Goal: Information Seeking & Learning: Learn about a topic

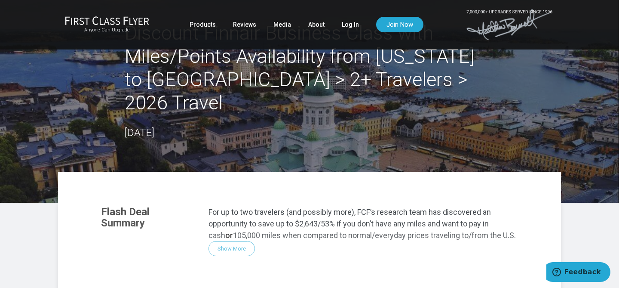
scroll to position [22, 0]
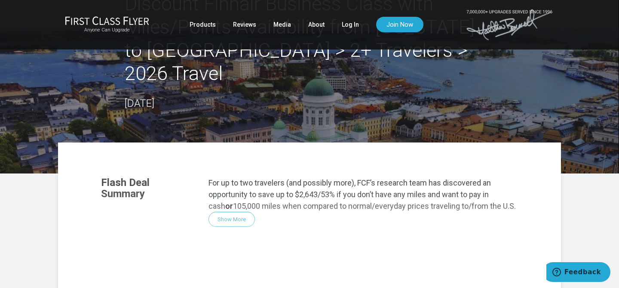
scroll to position [67, 0]
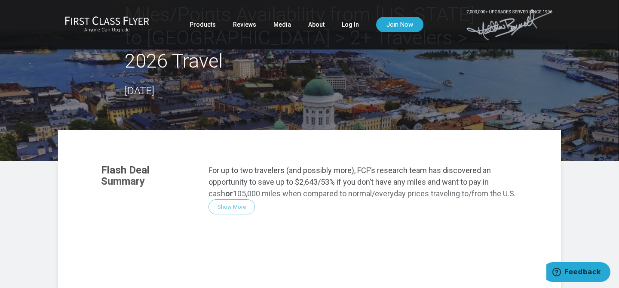
click at [237, 186] on div "Flash Deal Summary For up to two travelers (and possibly more), FCF’s research …" at bounding box center [309, 273] width 434 height 234
click at [236, 182] on div "Flash Deal Summary For up to two travelers (and possibly more), FCF’s research …" at bounding box center [309, 273] width 434 height 234
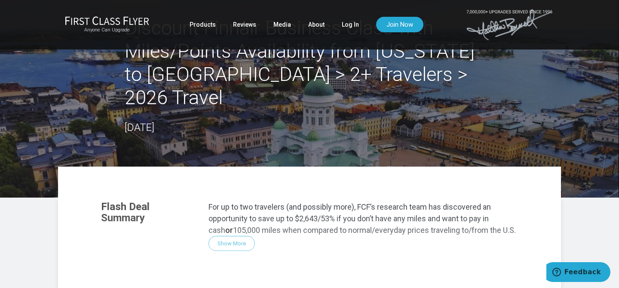
scroll to position [0, 0]
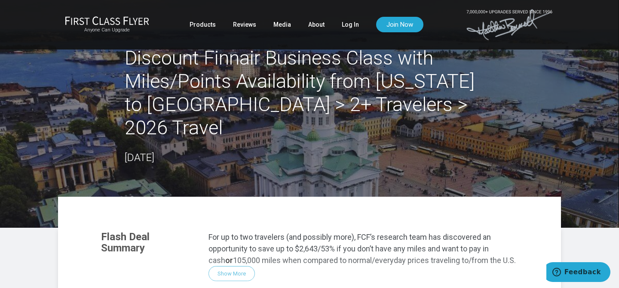
click at [227, 99] on h2 "Discount Finnair Business Class with Miles/Points Availability from [US_STATE] …" at bounding box center [310, 92] width 370 height 93
click at [248, 80] on h2 "Discount Finnair Business Class with Miles/Points Availability from [US_STATE] …" at bounding box center [310, 92] width 370 height 93
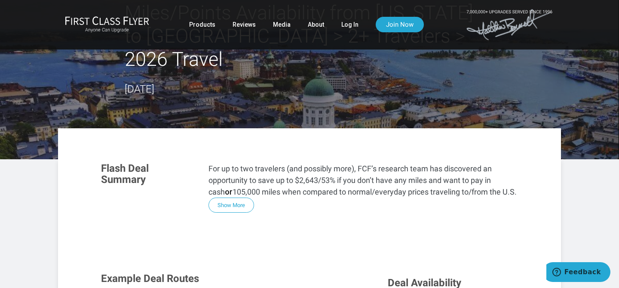
scroll to position [82, 0]
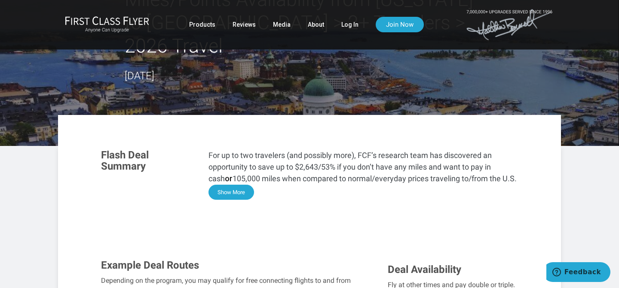
click at [241, 184] on button "Show More" at bounding box center [232, 191] width 46 height 15
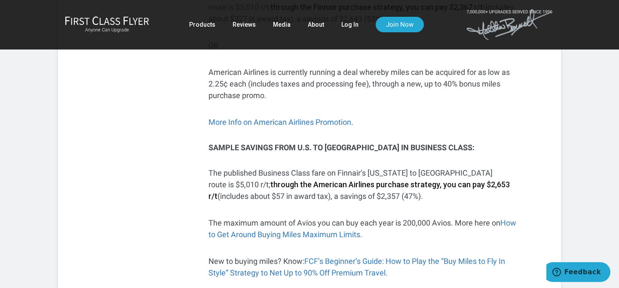
scroll to position [505, 0]
